Goal: Contribute content: Add original content to the website for others to see

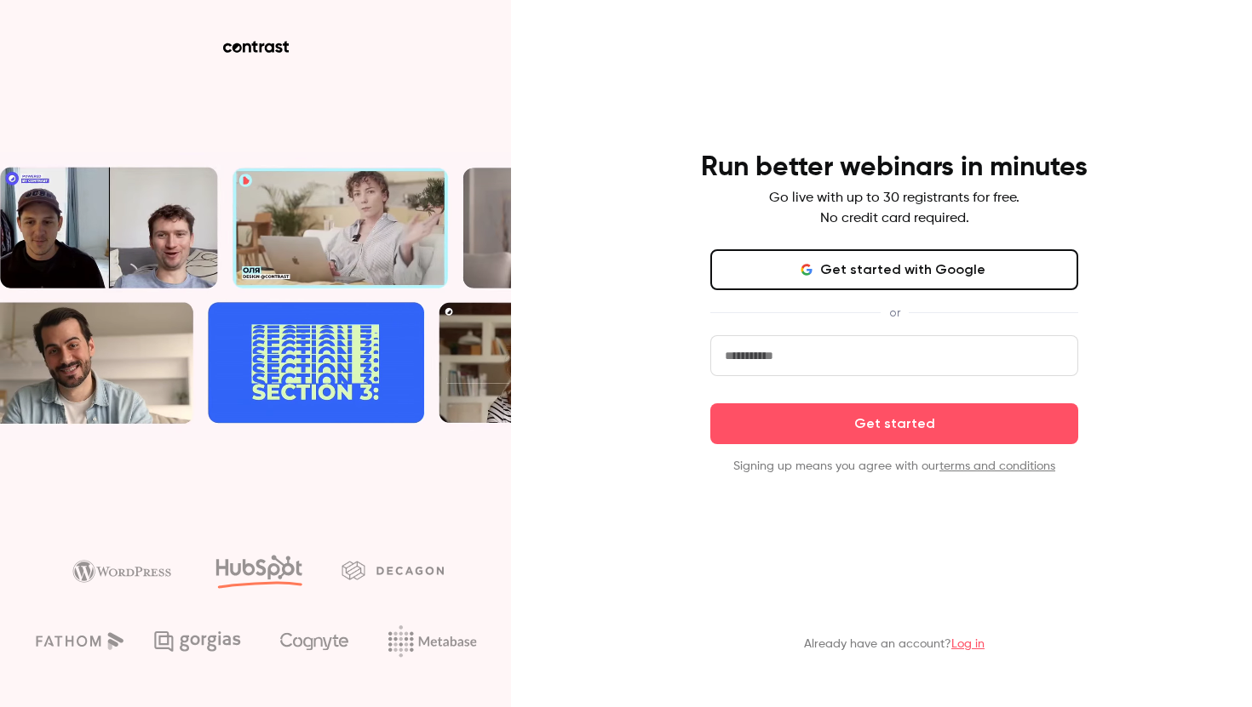
click at [961, 266] on button "Get started with Google" at bounding box center [894, 269] width 368 height 41
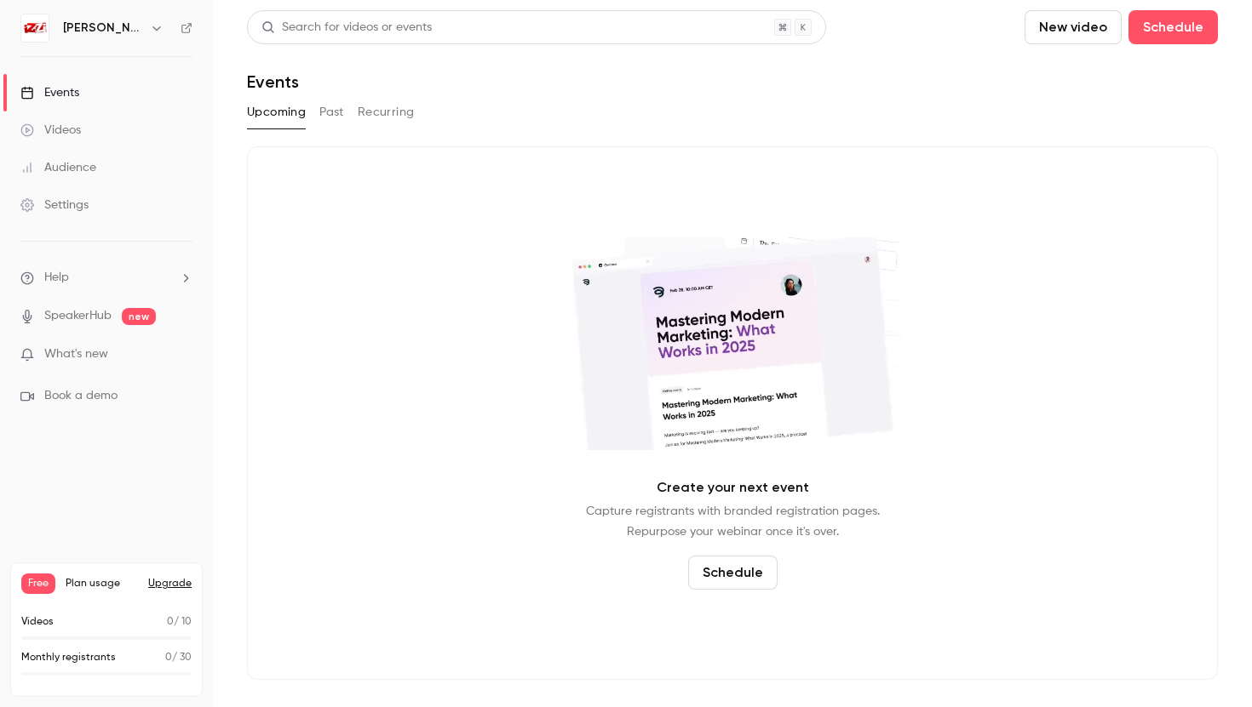
click at [74, 311] on link "SpeakerHub" at bounding box center [77, 316] width 67 height 18
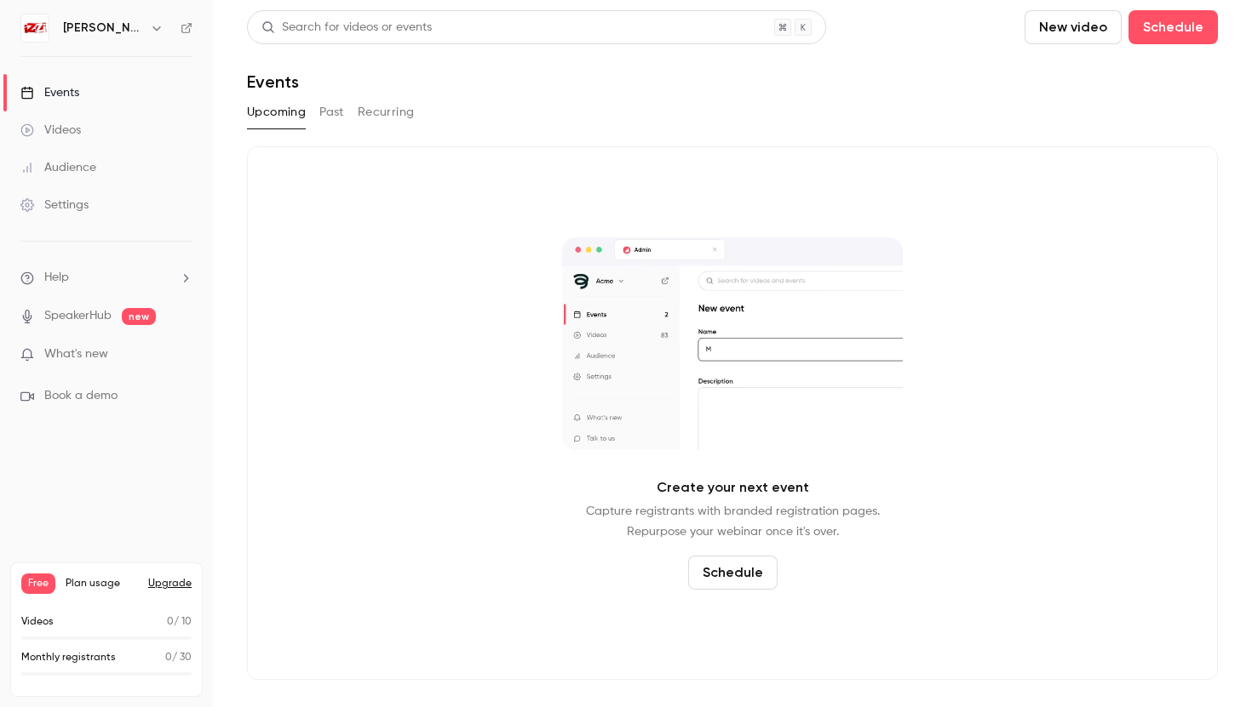
click at [68, 130] on div "Videos" at bounding box center [50, 130] width 60 height 17
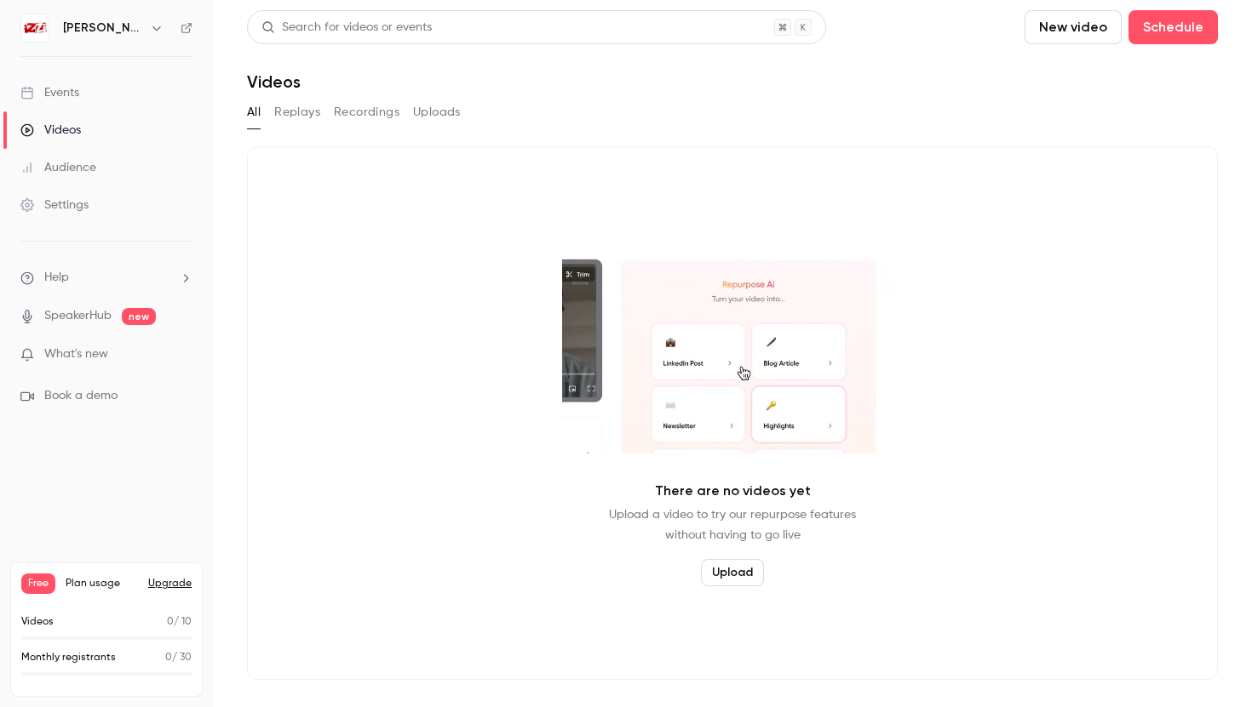
click at [1096, 35] on button "New video" at bounding box center [1072, 27] width 97 height 34
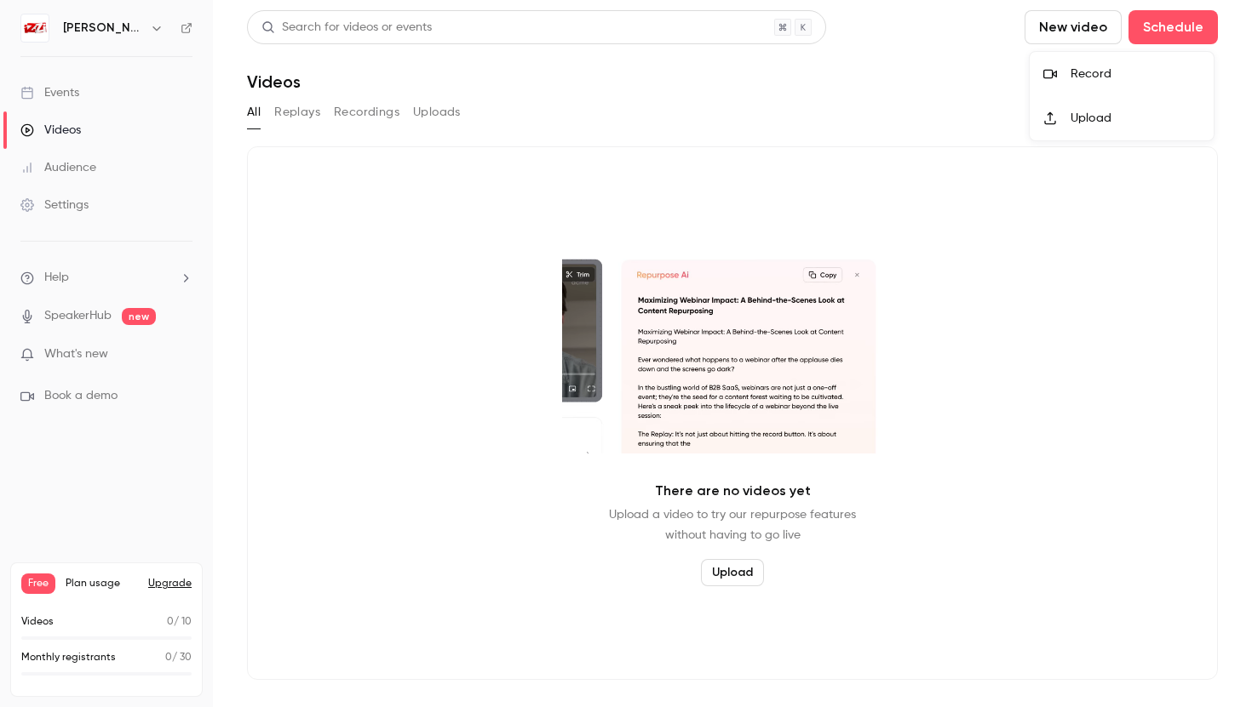
click at [1093, 74] on div "Record" at bounding box center [1134, 74] width 129 height 17
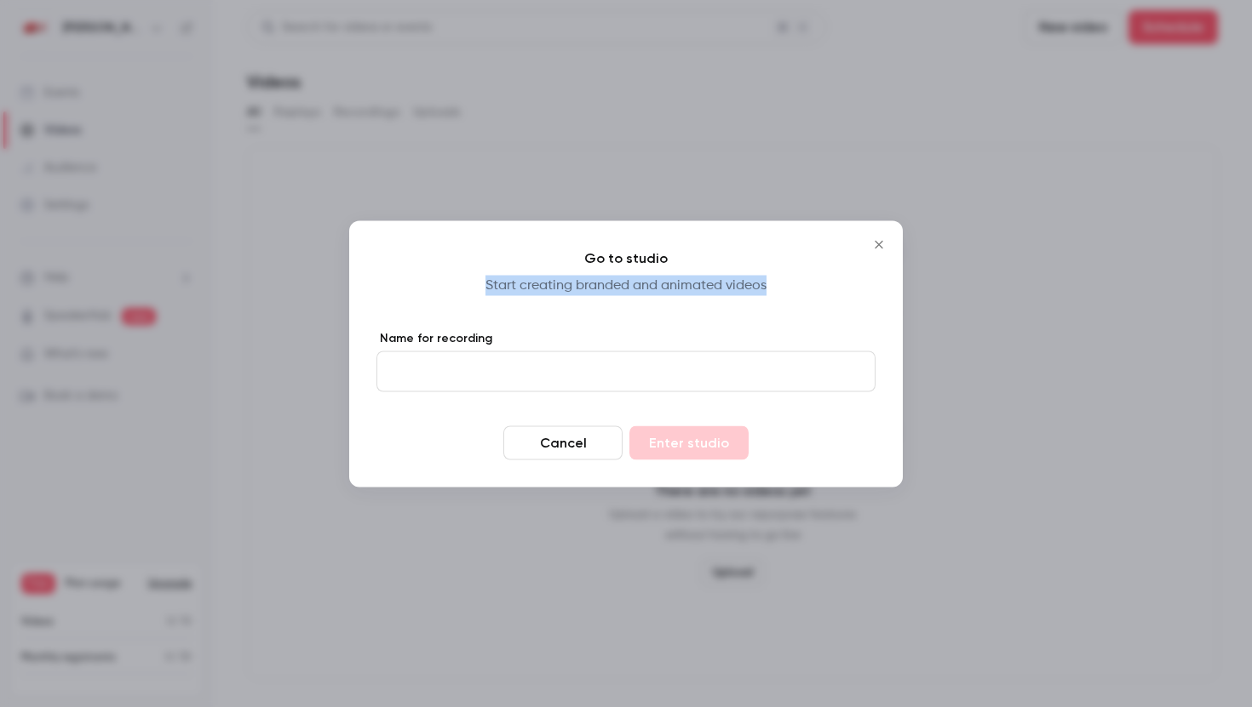
drag, startPoint x: 492, startPoint y: 282, endPoint x: 758, endPoint y: 304, distance: 266.5
click at [758, 304] on div "Go to studio Start creating branded and animated videos Name for recording Canc…" at bounding box center [625, 354] width 553 height 266
click at [758, 305] on div "Go to studio Start creating branded and animated videos Name for recording Canc…" at bounding box center [625, 354] width 553 height 266
click at [429, 365] on input "Name for recording" at bounding box center [625, 371] width 499 height 41
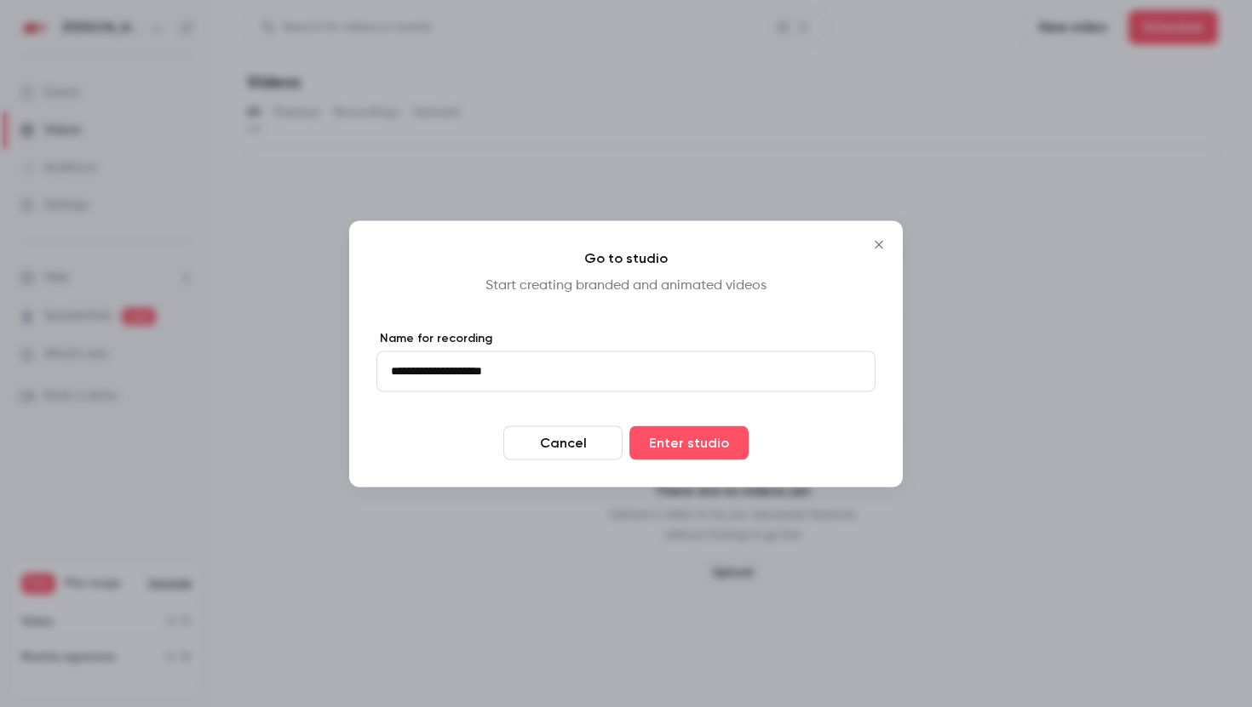
drag, startPoint x: 467, startPoint y: 372, endPoint x: 501, endPoint y: 369, distance: 35.1
click at [501, 369] on input "**********" at bounding box center [625, 371] width 499 height 41
type input "**********"
click at [690, 447] on button "Enter studio" at bounding box center [688, 443] width 119 height 34
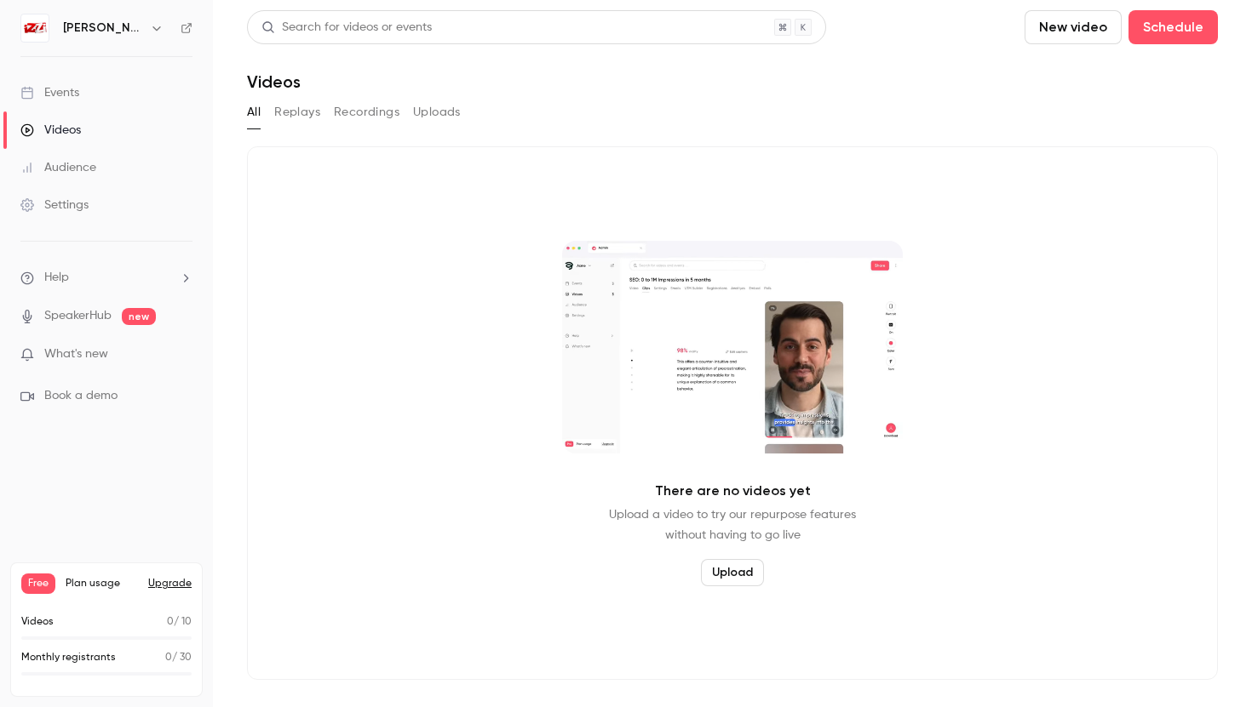
click at [303, 112] on button "Replays" at bounding box center [297, 112] width 46 height 27
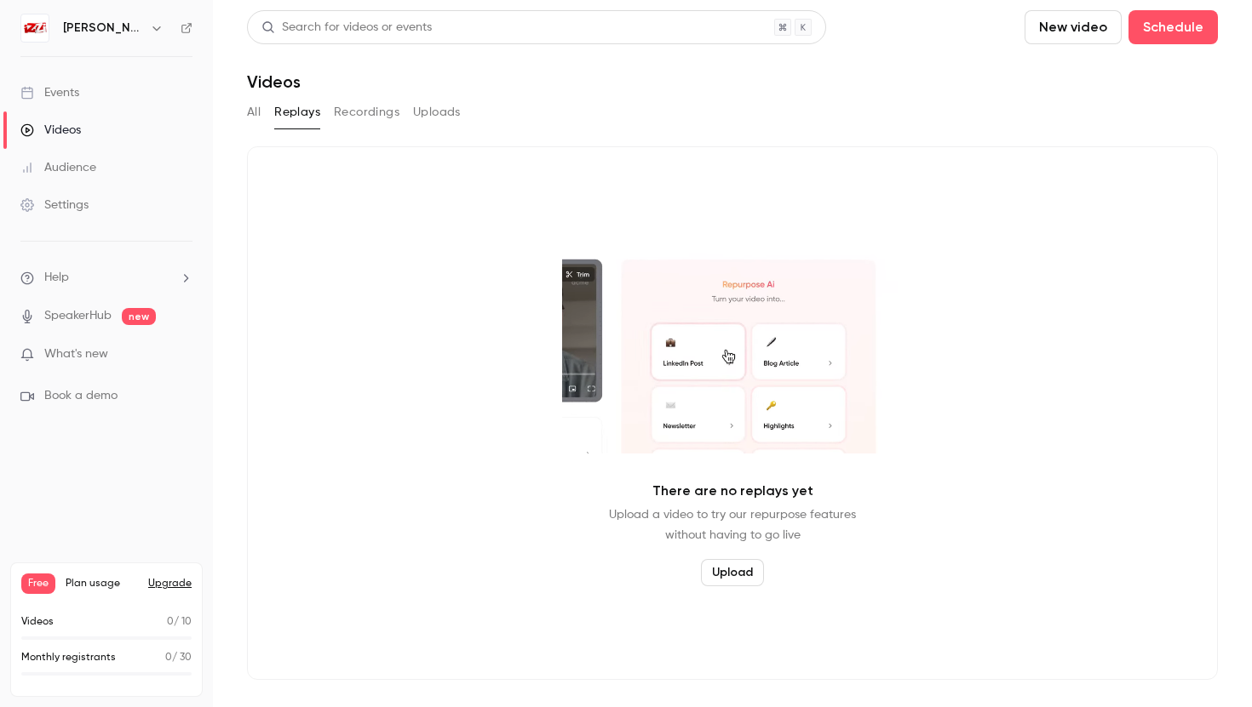
click at [381, 117] on button "Recordings" at bounding box center [367, 112] width 66 height 27
click at [432, 115] on button "Uploads" at bounding box center [437, 112] width 48 height 27
click at [280, 112] on button "Replays" at bounding box center [297, 112] width 46 height 27
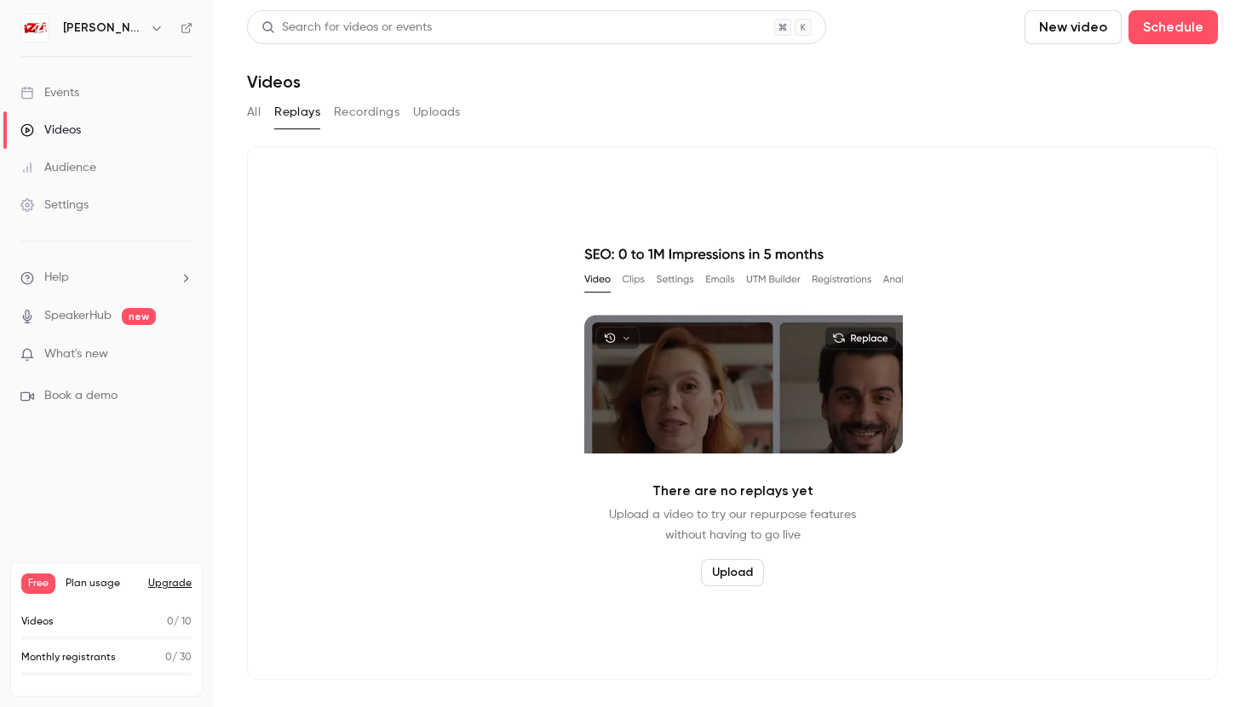
click at [268, 111] on div "All Replays Recordings Uploads" at bounding box center [732, 112] width 971 height 27
